Goal: Task Accomplishment & Management: Manage account settings

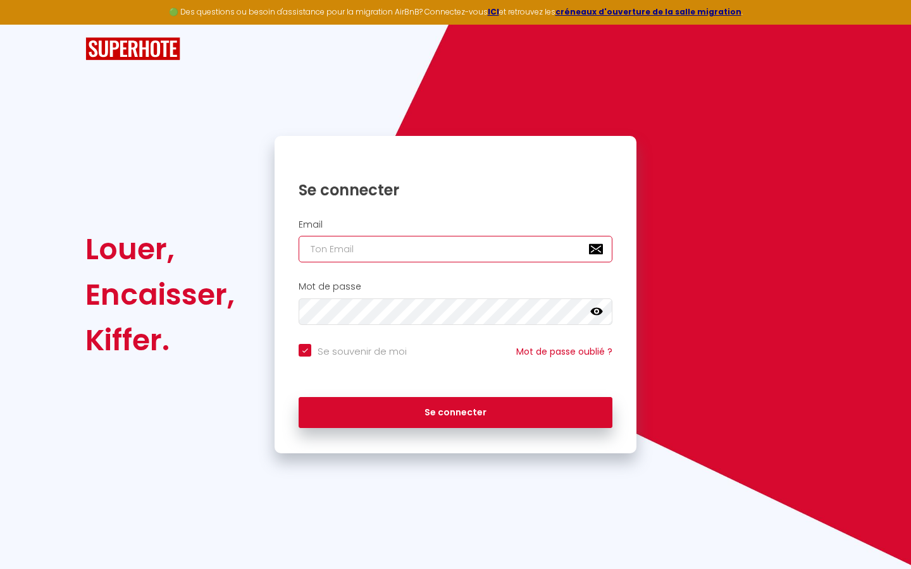
type input "s"
checkbox input "true"
type input "su"
checkbox input "true"
type input "sup"
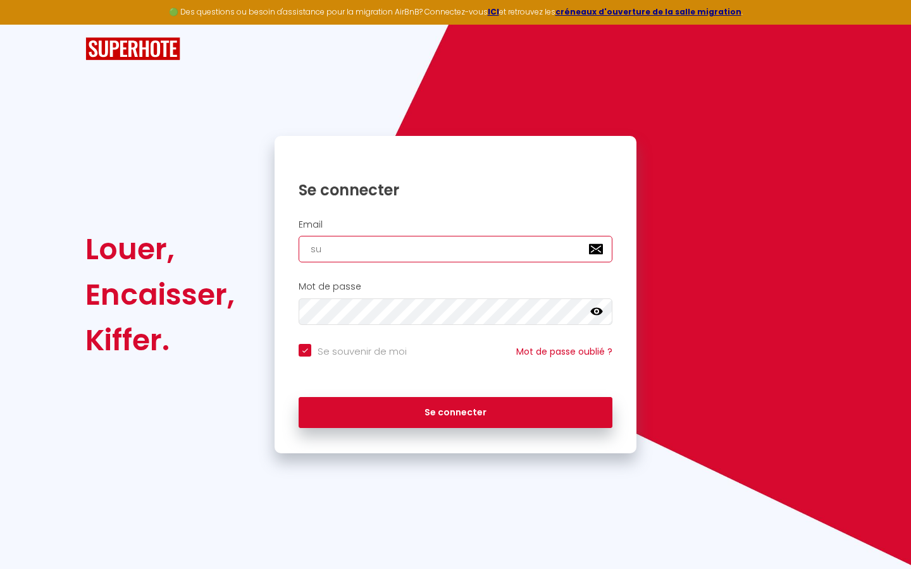
checkbox input "true"
type input "supe"
checkbox input "true"
type input "super"
checkbox input "true"
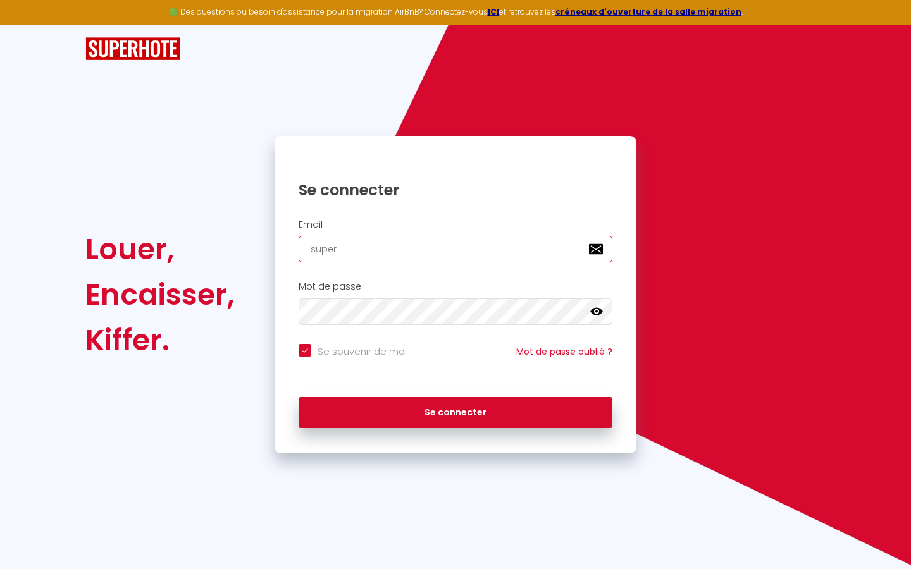
type input "superb"
checkbox input "true"
type input "superbo"
checkbox input "true"
type input "superbor"
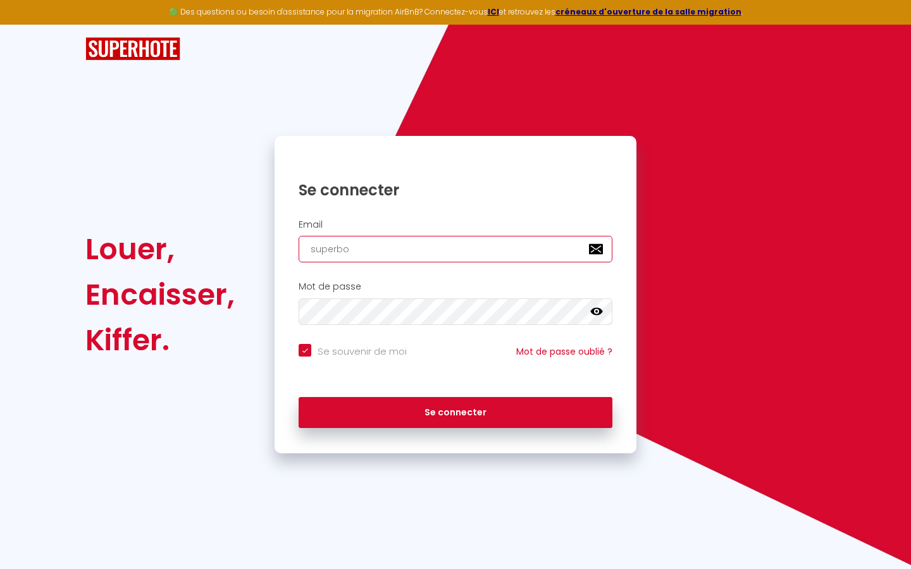
checkbox input "true"
type input "superbord"
checkbox input "true"
type input "superborde"
checkbox input "true"
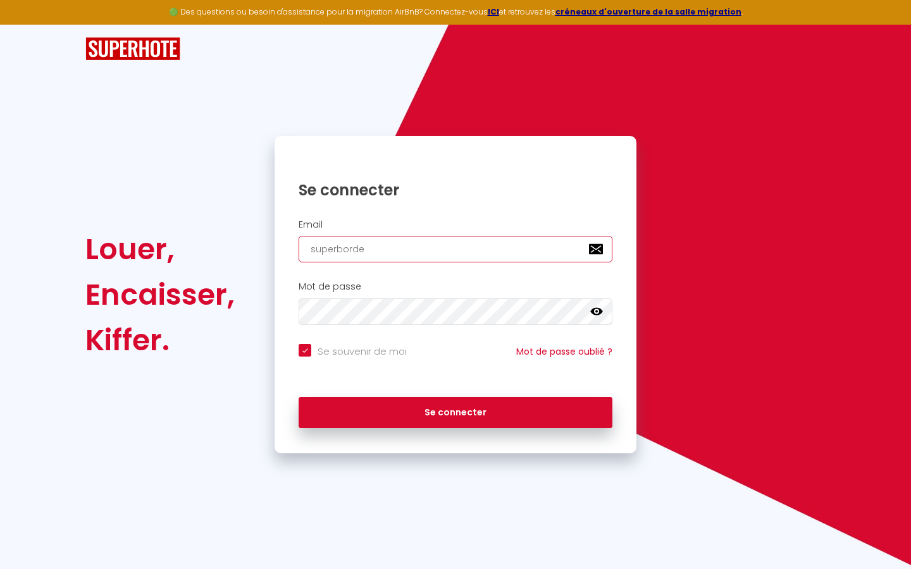
type input "superbordea"
checkbox input "true"
type input "superbordeau"
checkbox input "true"
type input "superbordeaux"
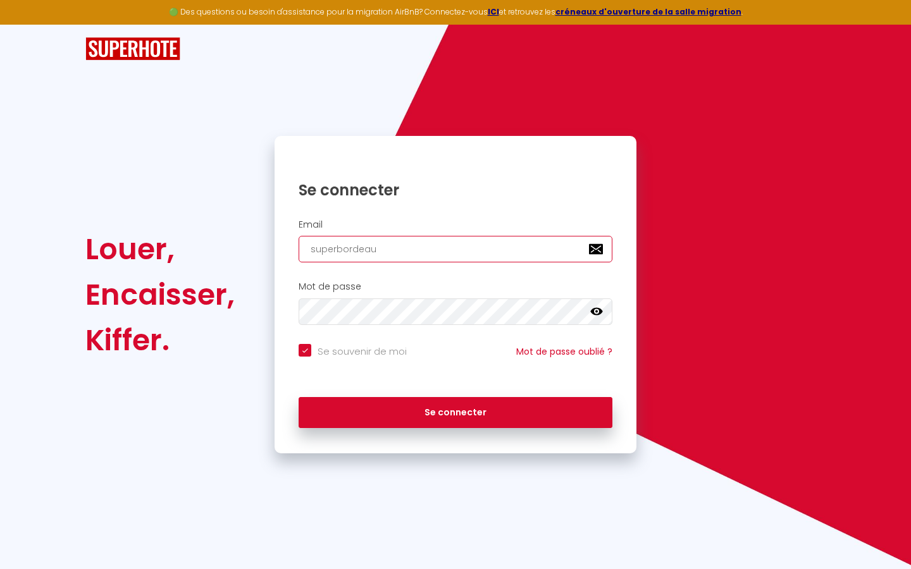
checkbox input "true"
type input "superbordeaux@"
checkbox input "true"
type input "superbordeaux@g"
checkbox input "true"
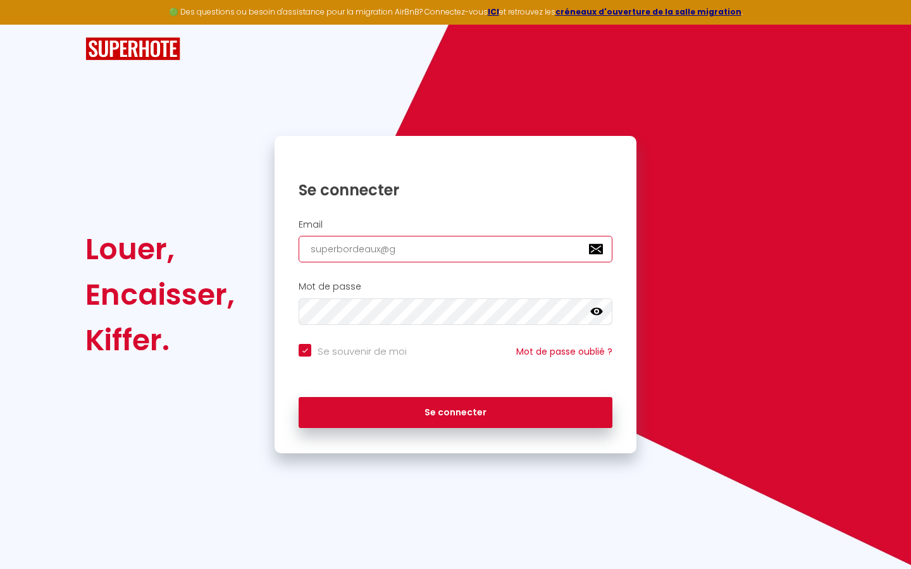
type input "superbordeaux@gm"
checkbox input "true"
type input "superbordeaux@gma"
checkbox input "true"
type input "superbordeaux@gmai"
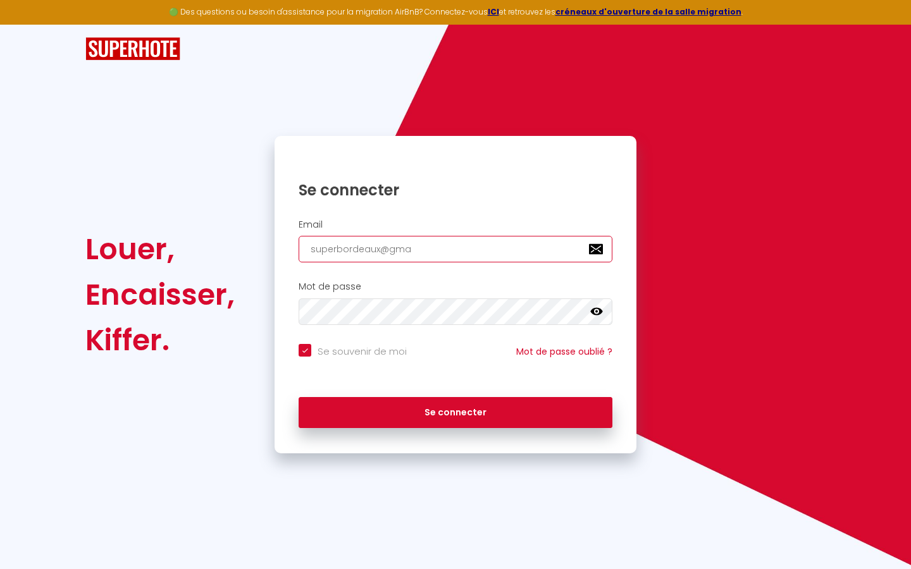
checkbox input "true"
type input "[EMAIL_ADDRESS]"
checkbox input "true"
type input "[EMAIL_ADDRESS]."
checkbox input "true"
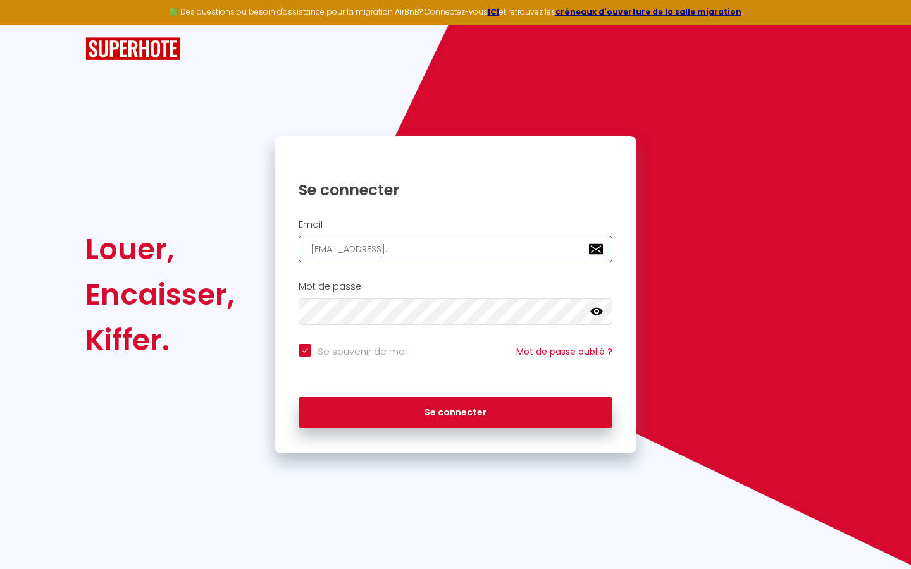
type input "superbordeaux@gmail.c"
checkbox input "true"
type input "[EMAIL_ADDRESS][DOMAIN_NAME]"
checkbox input "true"
type input "[EMAIL_ADDRESS][DOMAIN_NAME]"
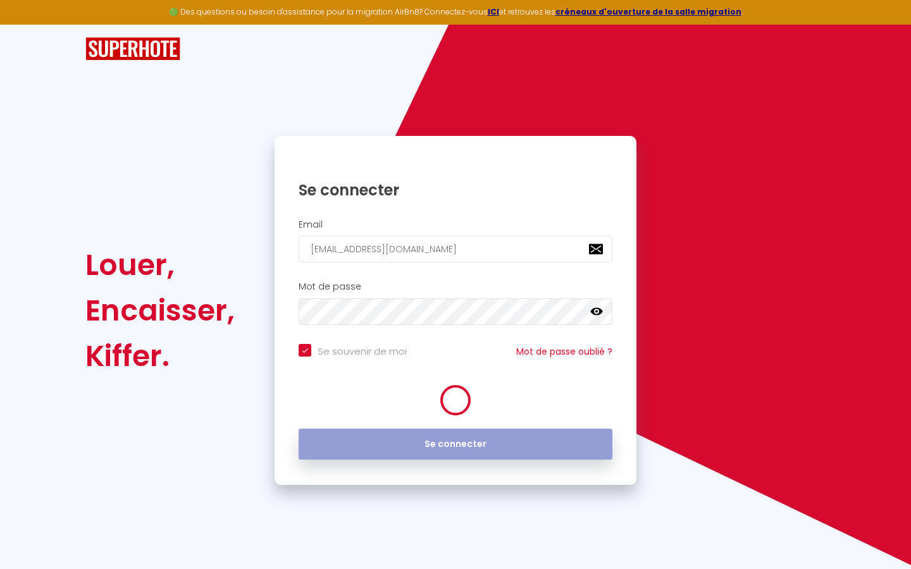
checkbox input "true"
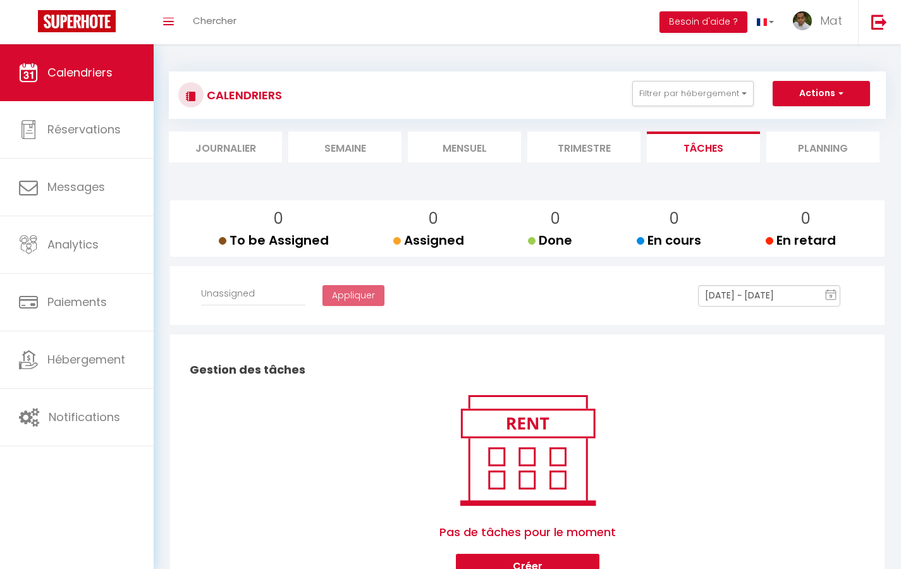
select select
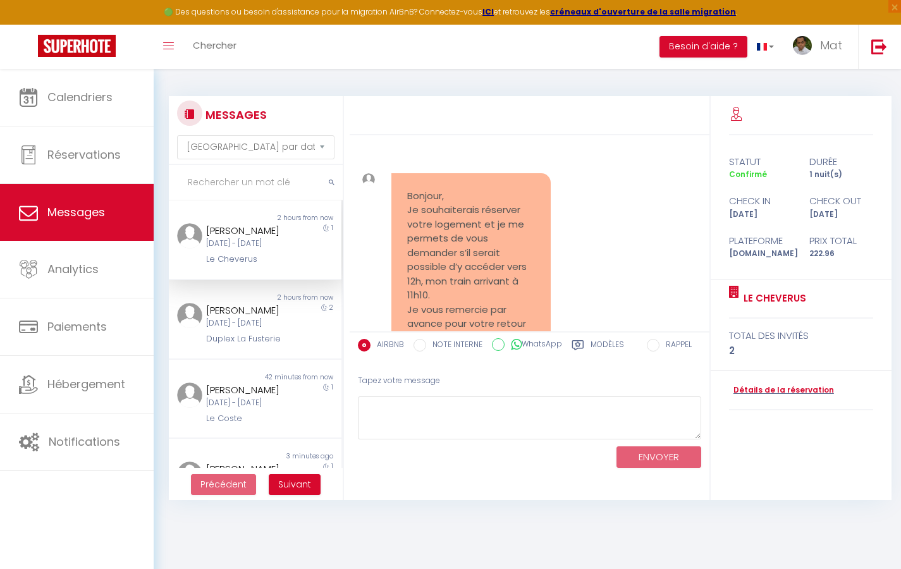
scroll to position [4975, 0]
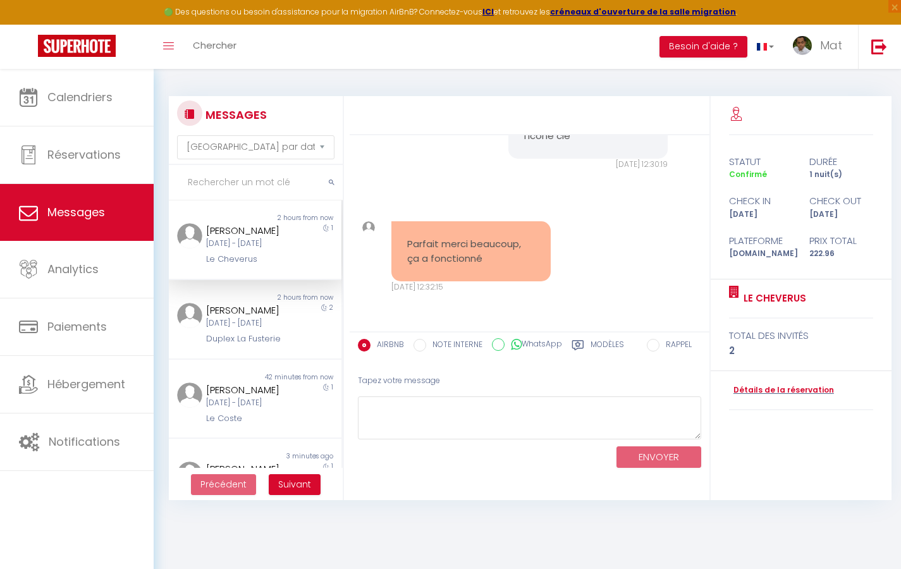
select select "2025"
select select "9"
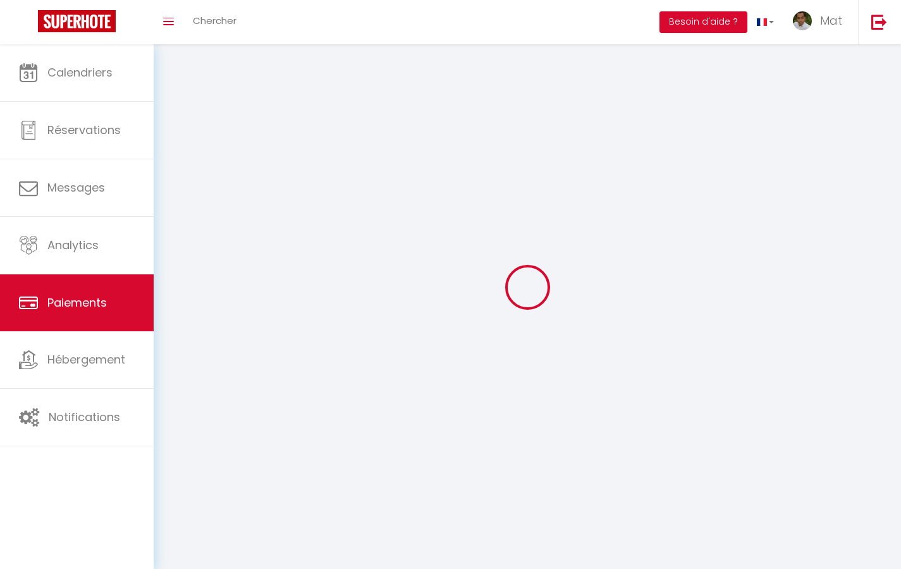
select select "2"
select select "0"
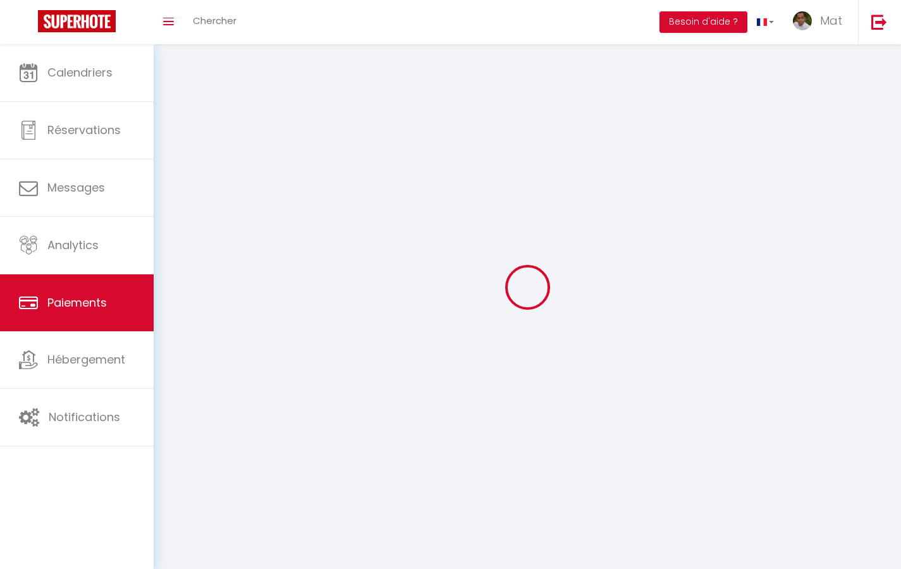
select select "0"
